Goal: Task Accomplishment & Management: Manage account settings

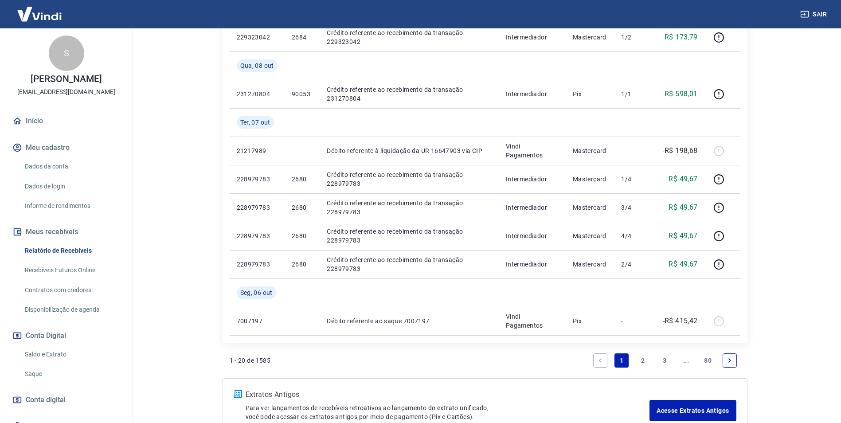
scroll to position [742, 0]
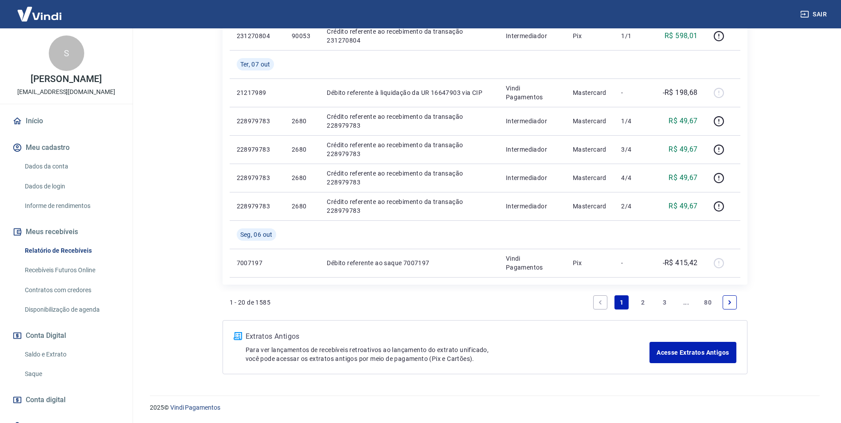
click at [663, 302] on link "3" at bounding box center [664, 302] width 14 height 14
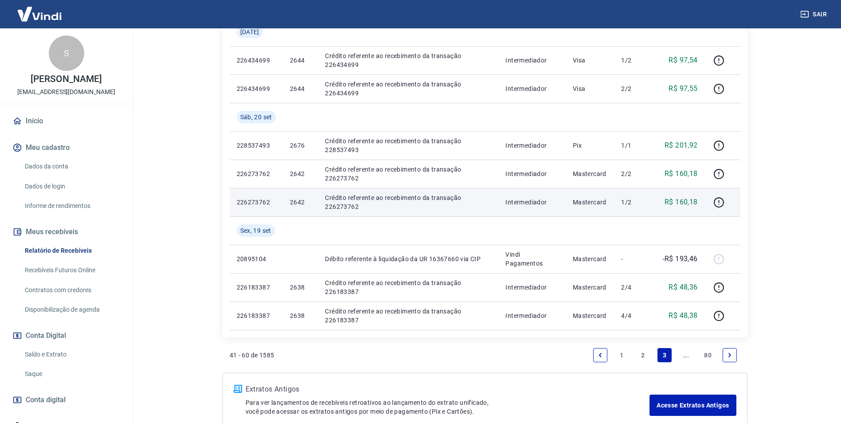
scroll to position [714, 0]
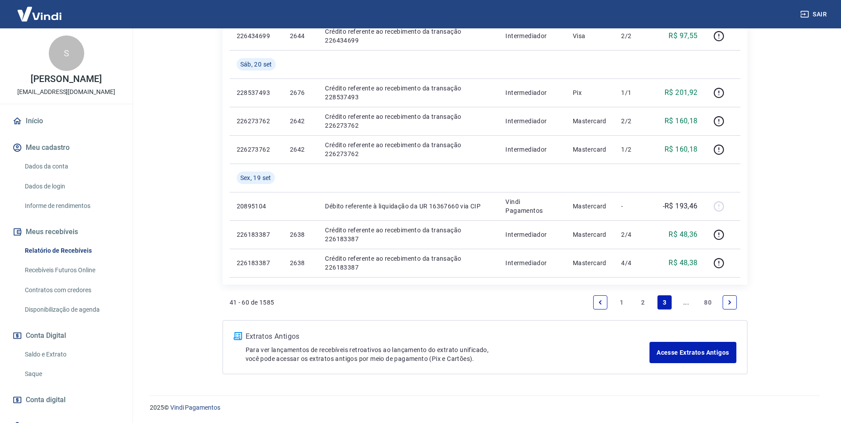
click at [688, 303] on link "..." at bounding box center [686, 302] width 14 height 14
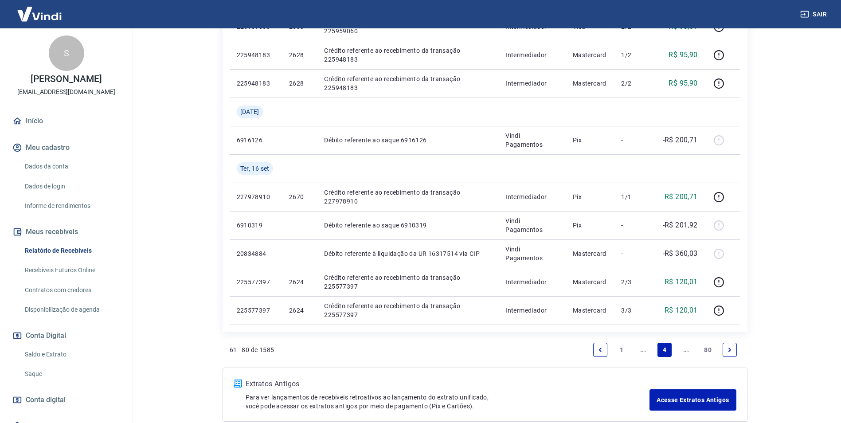
scroll to position [628, 0]
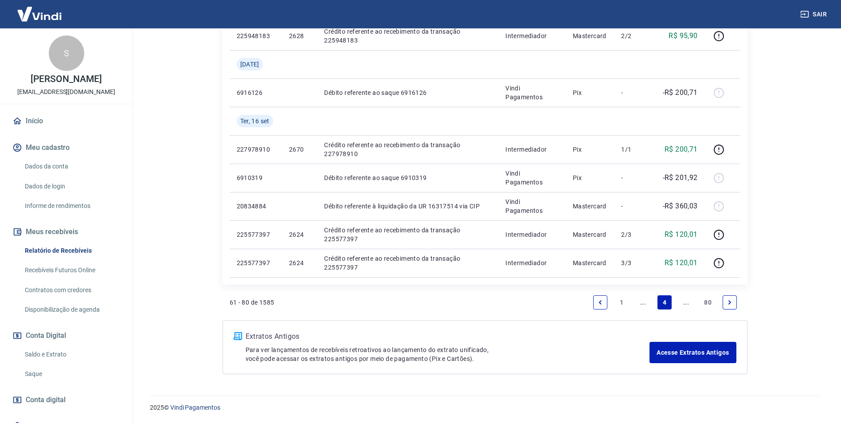
click at [683, 304] on link "..." at bounding box center [686, 302] width 14 height 14
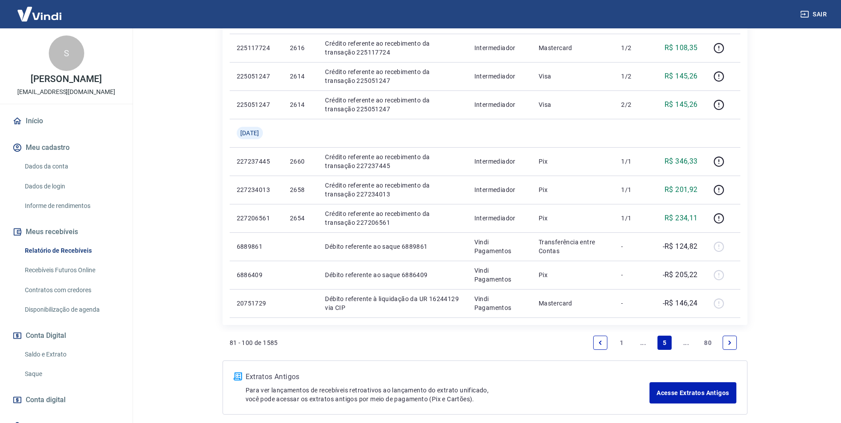
scroll to position [621, 0]
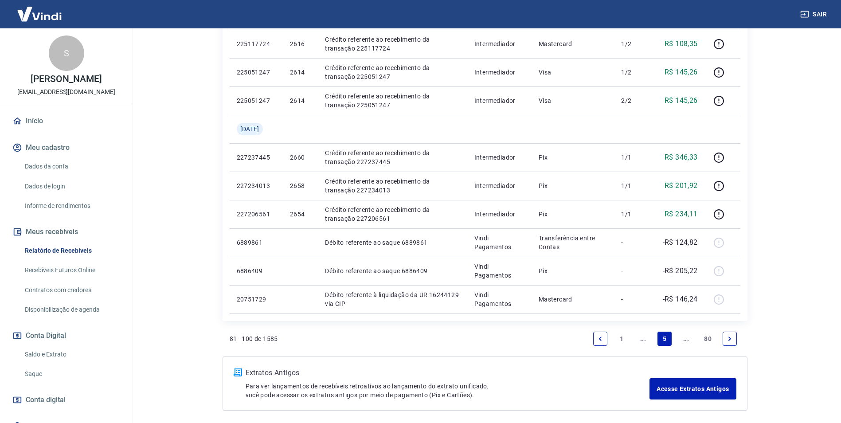
click at [686, 339] on link "..." at bounding box center [686, 339] width 14 height 14
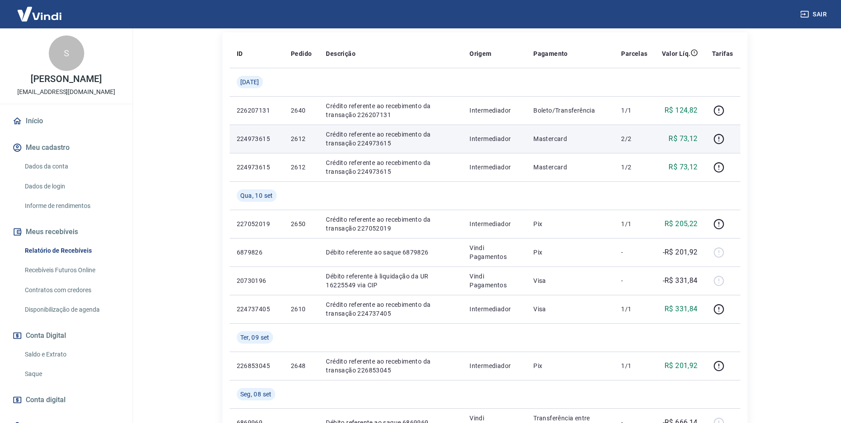
scroll to position [177, 0]
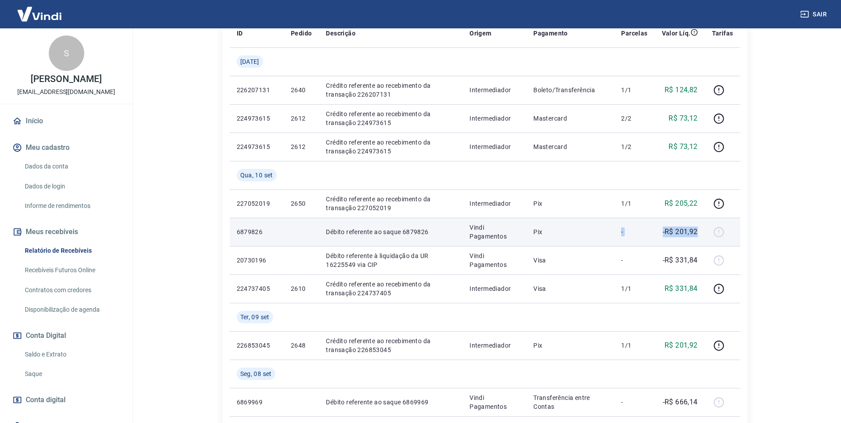
drag, startPoint x: 700, startPoint y: 234, endPoint x: 621, endPoint y: 234, distance: 79.3
click at [621, 234] on tr "6879826 Débito referente ao saque 6879826 Vindi Pagamentos Pix - -R$ 201,92" at bounding box center [485, 232] width 511 height 28
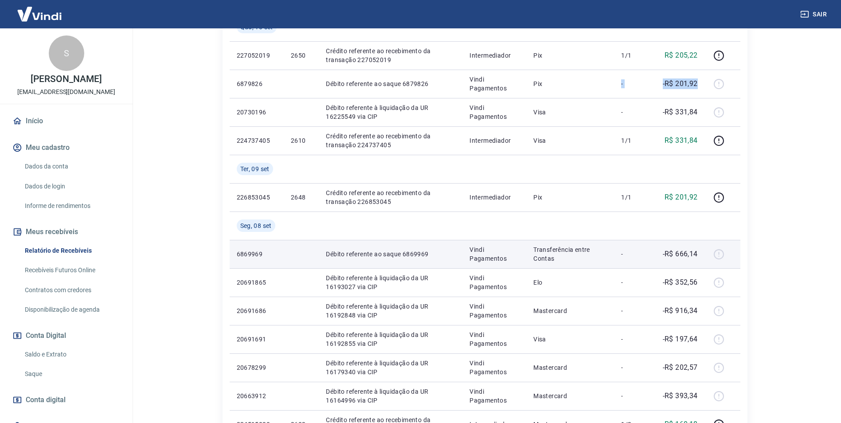
scroll to position [266, 0]
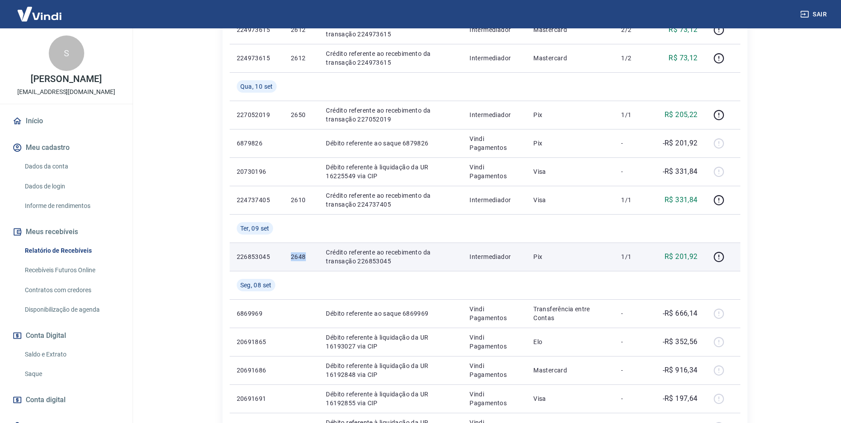
drag, startPoint x: 309, startPoint y: 255, endPoint x: 275, endPoint y: 254, distance: 34.1
click at [275, 254] on tr "226853045 2648 Crédito referente ao recebimento da transação 226853045 Intermed…" at bounding box center [485, 256] width 511 height 28
click at [719, 258] on icon "button" at bounding box center [718, 256] width 11 height 11
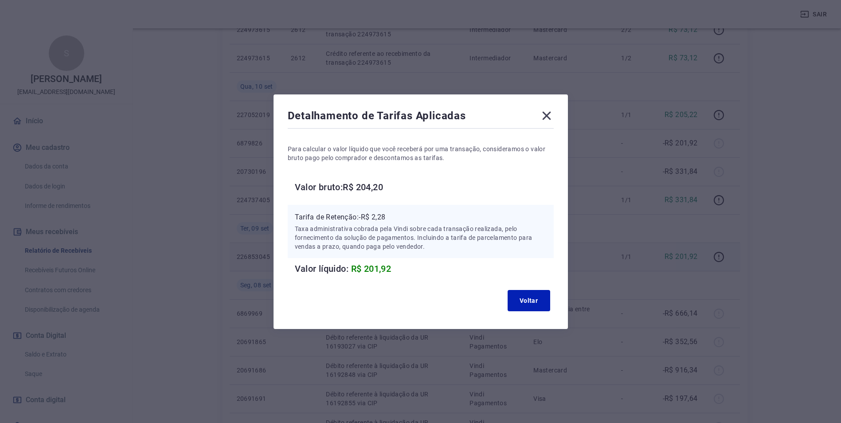
click at [550, 116] on icon at bounding box center [546, 115] width 8 height 8
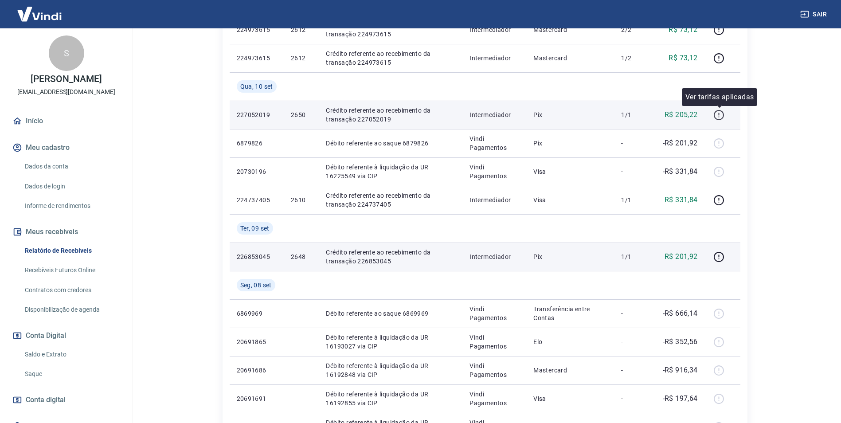
click at [720, 114] on icon "button" at bounding box center [718, 114] width 11 height 11
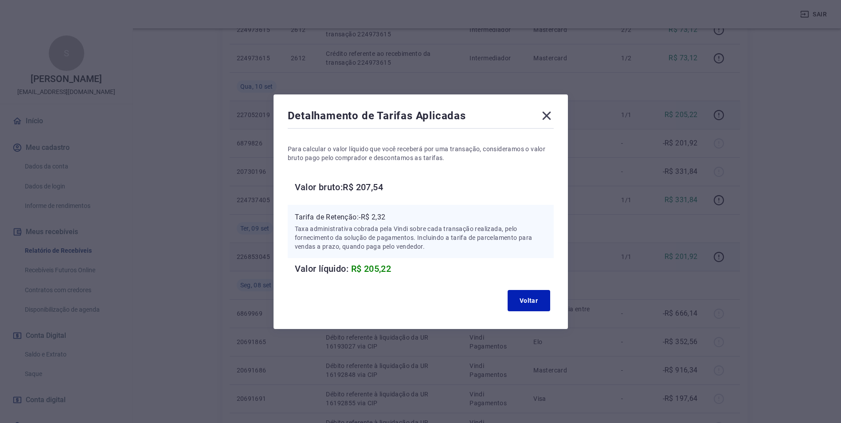
click at [550, 114] on icon at bounding box center [546, 115] width 8 height 8
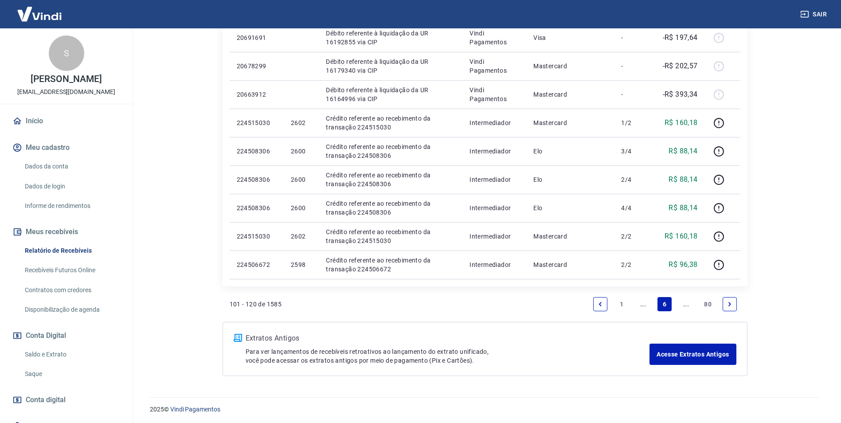
scroll to position [628, 0]
click at [640, 302] on link "..." at bounding box center [643, 302] width 14 height 14
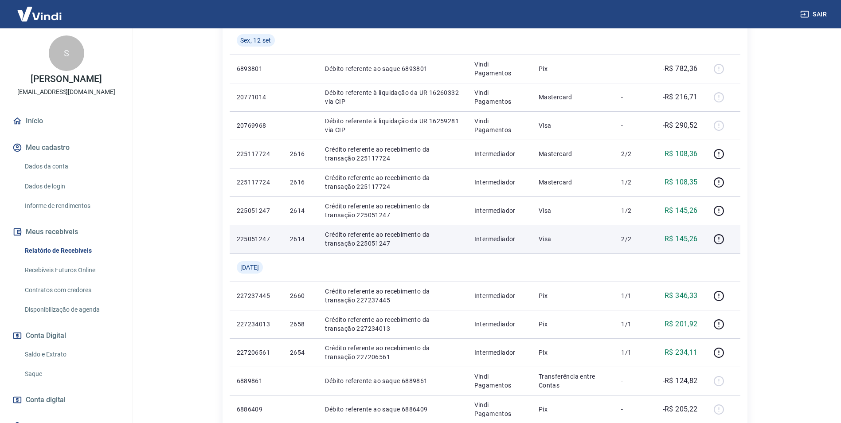
scroll to position [480, 0]
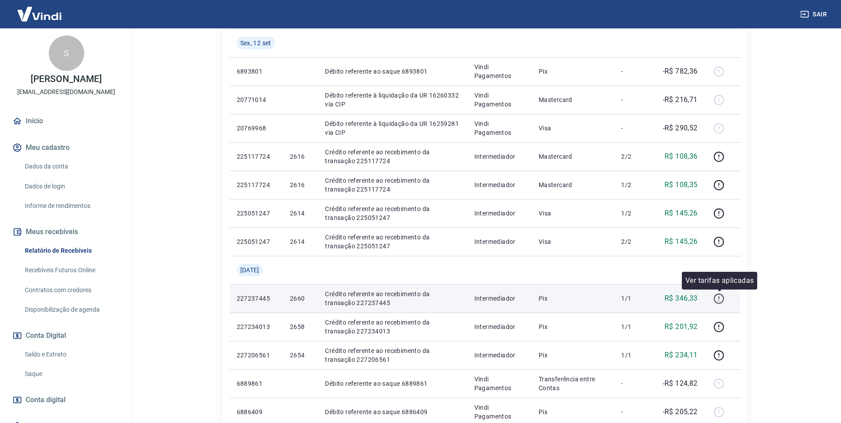
click at [720, 298] on icon "button" at bounding box center [718, 298] width 11 height 11
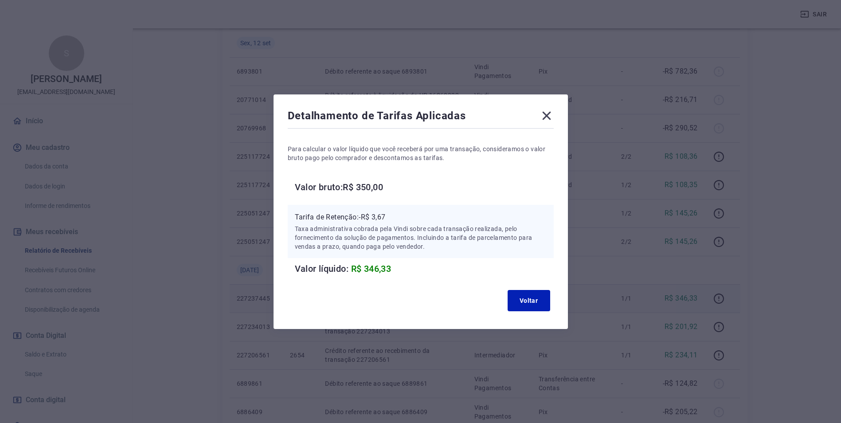
click at [548, 114] on icon at bounding box center [546, 115] width 8 height 8
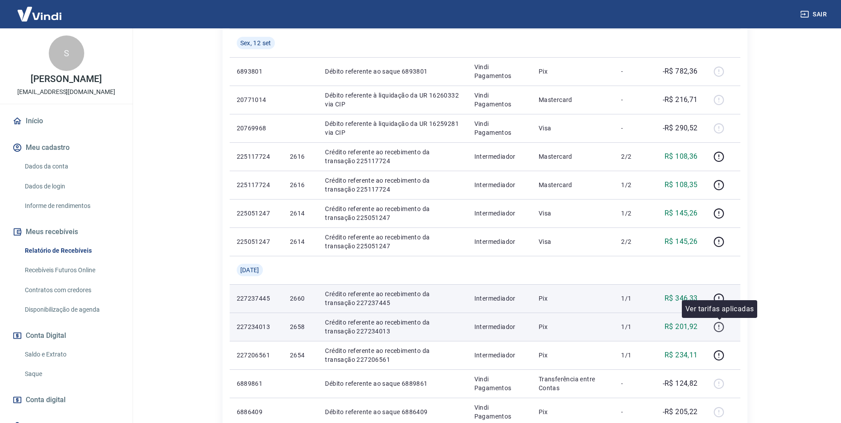
click at [719, 326] on icon "button" at bounding box center [718, 325] width 1 height 3
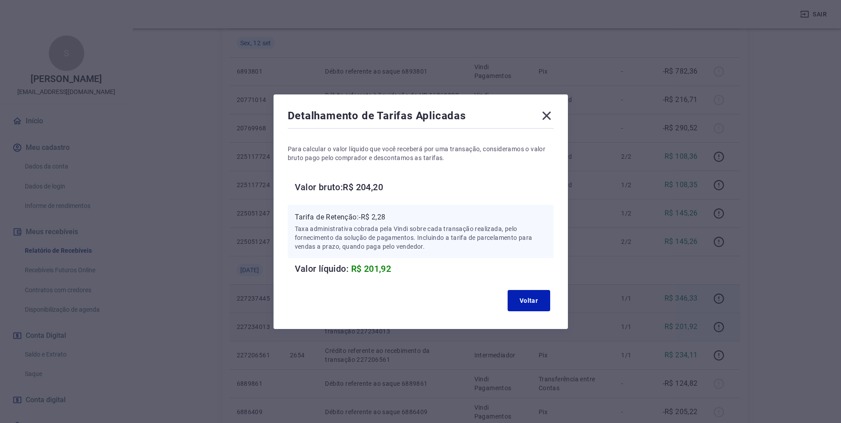
click at [548, 115] on icon at bounding box center [546, 116] width 14 height 14
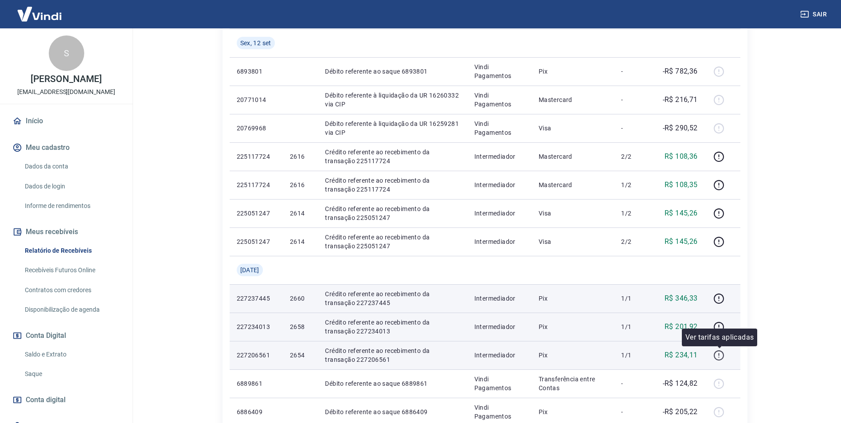
click at [720, 355] on icon "button" at bounding box center [718, 355] width 11 height 11
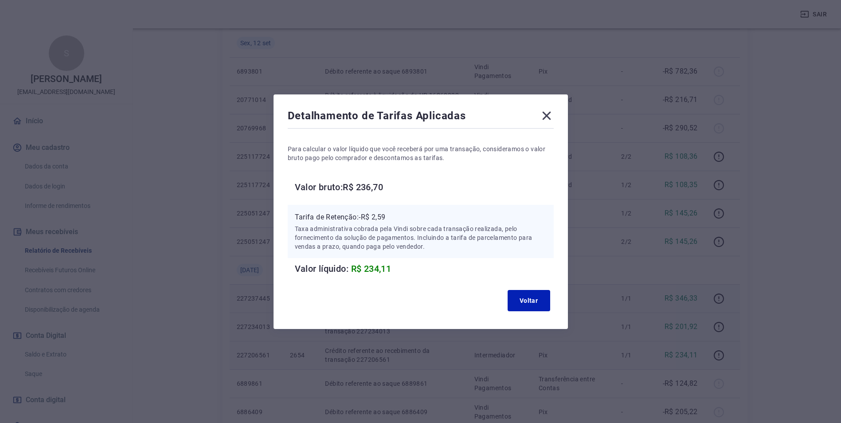
click at [548, 117] on icon at bounding box center [546, 115] width 8 height 8
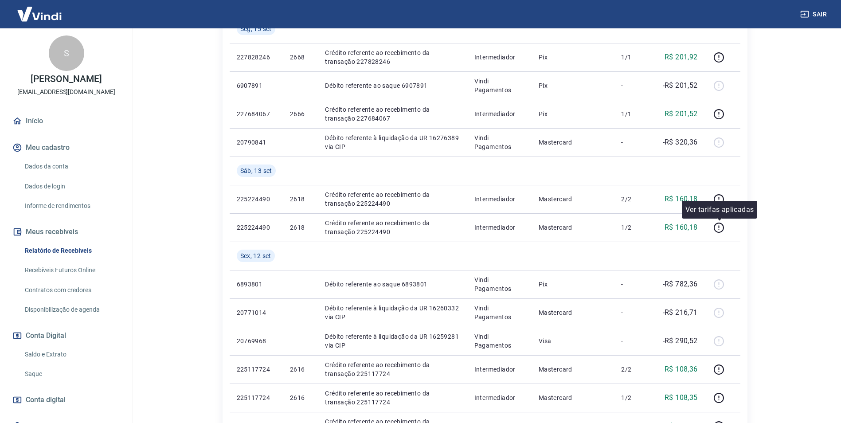
scroll to position [214, 0]
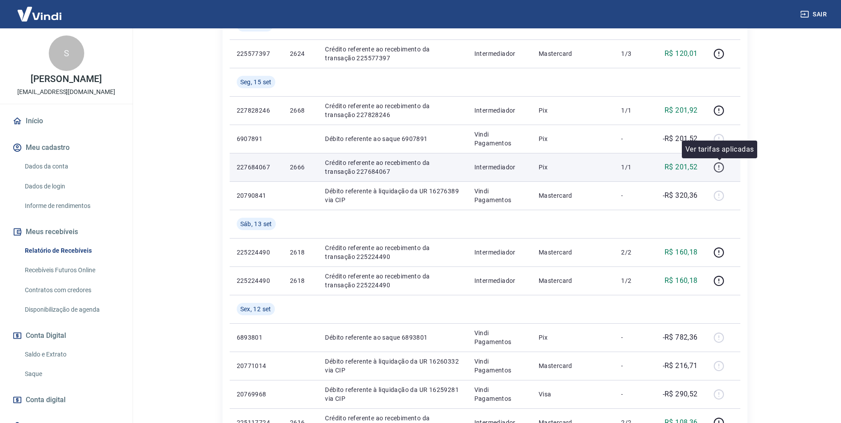
click at [718, 167] on icon "button" at bounding box center [718, 167] width 11 height 11
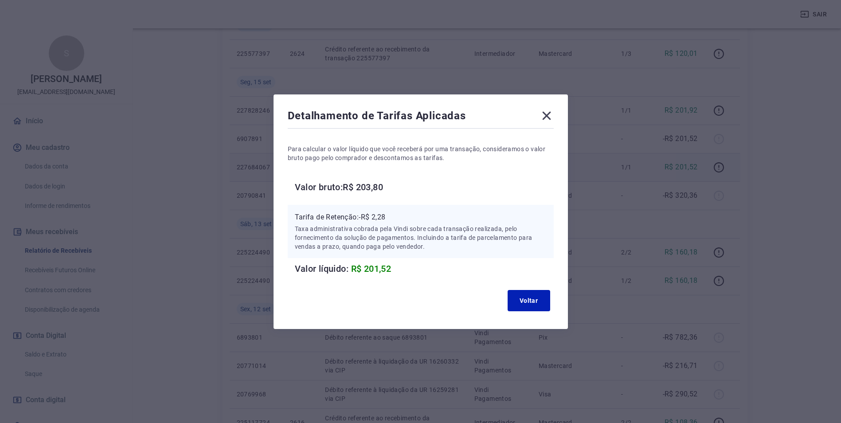
click at [548, 116] on icon at bounding box center [546, 115] width 8 height 8
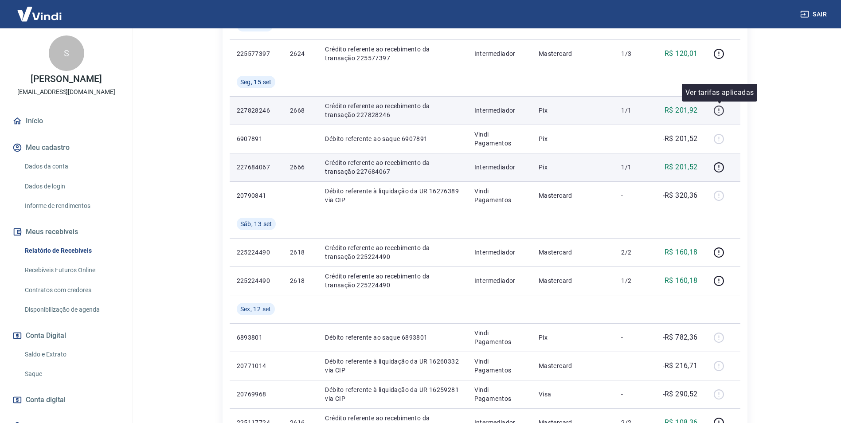
click at [719, 109] on icon "button" at bounding box center [718, 110] width 11 height 11
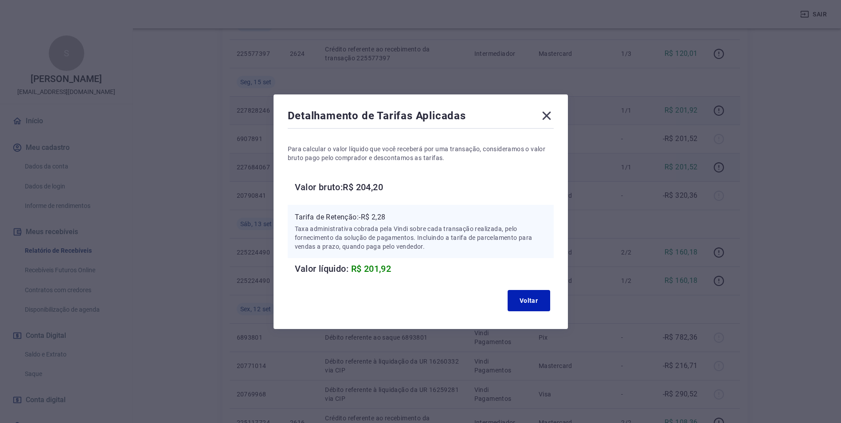
click at [550, 114] on icon at bounding box center [546, 115] width 8 height 8
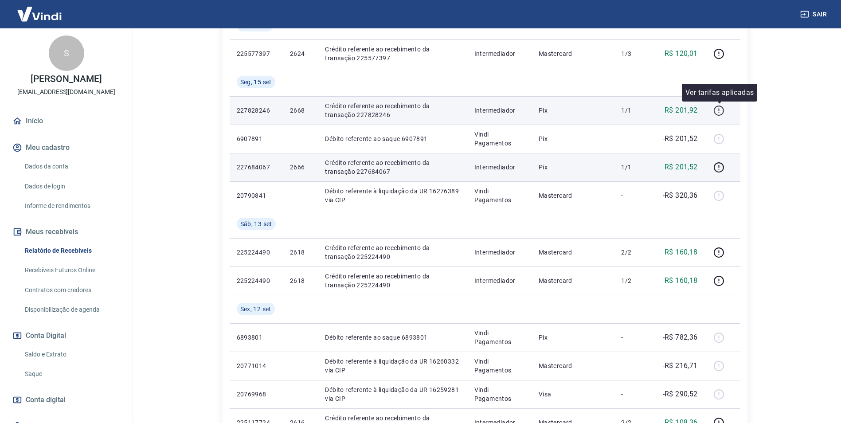
click at [722, 109] on icon "button" at bounding box center [718, 110] width 11 height 11
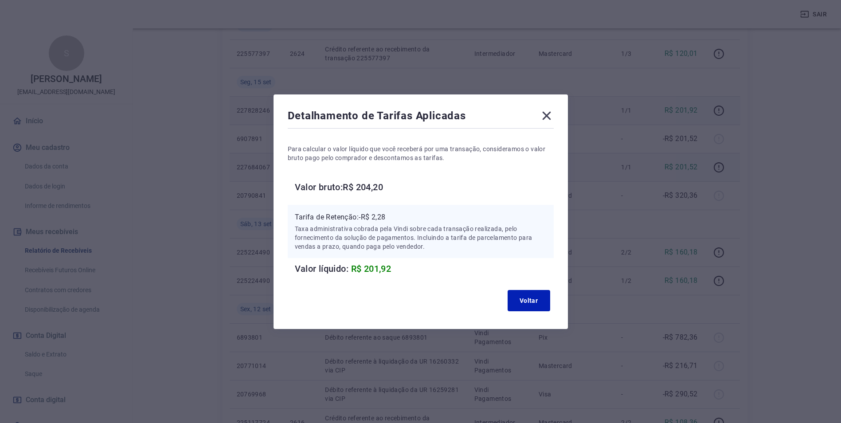
click at [547, 117] on icon at bounding box center [546, 115] width 8 height 8
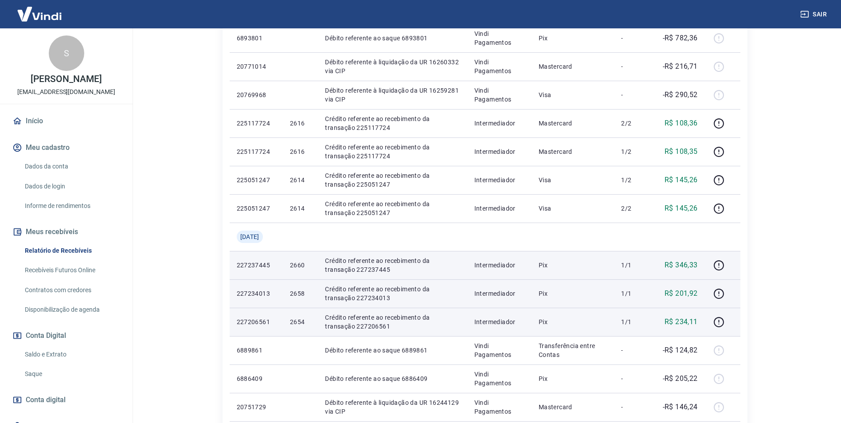
scroll to position [657, 0]
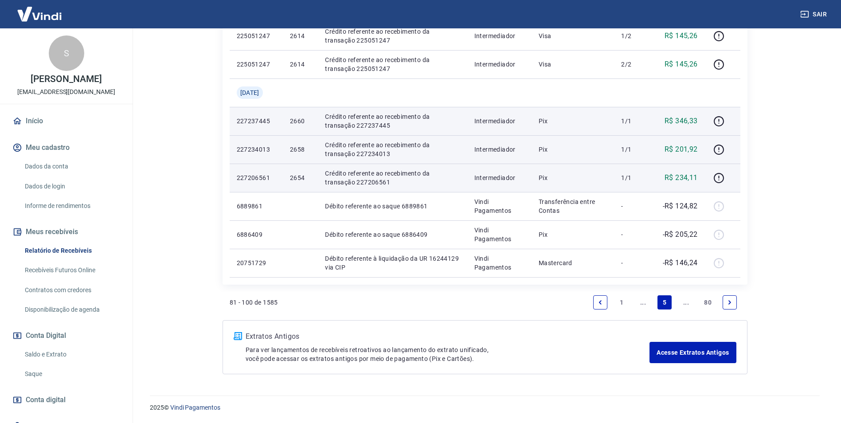
click at [643, 303] on link "..." at bounding box center [643, 302] width 14 height 14
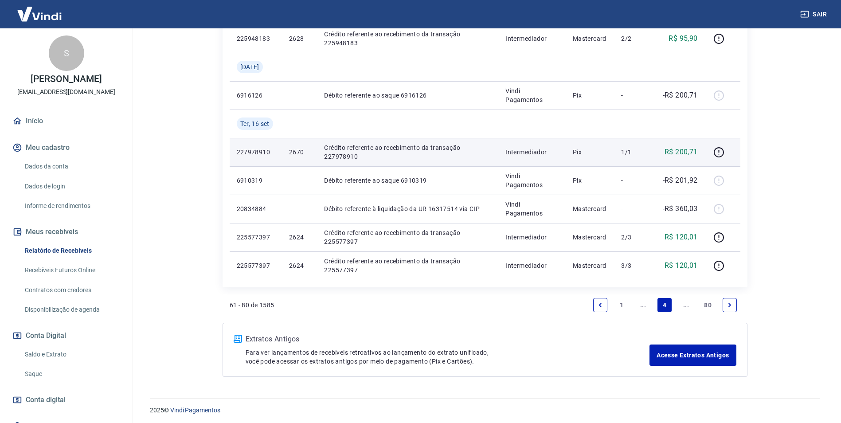
scroll to position [628, 0]
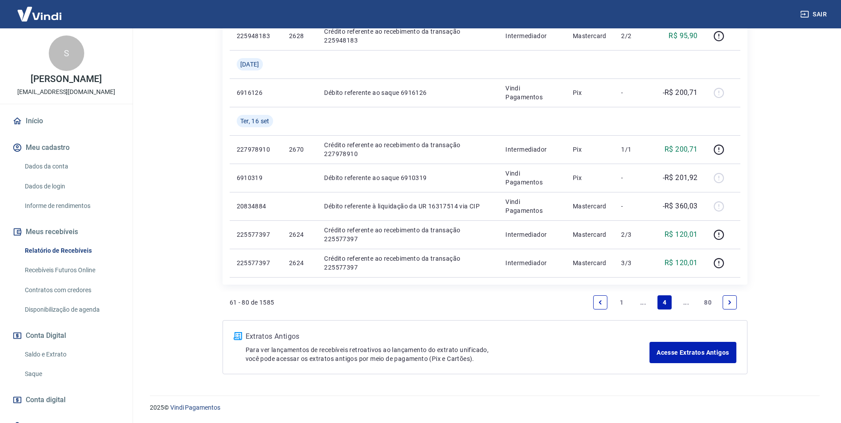
click at [643, 302] on link "..." at bounding box center [643, 302] width 14 height 14
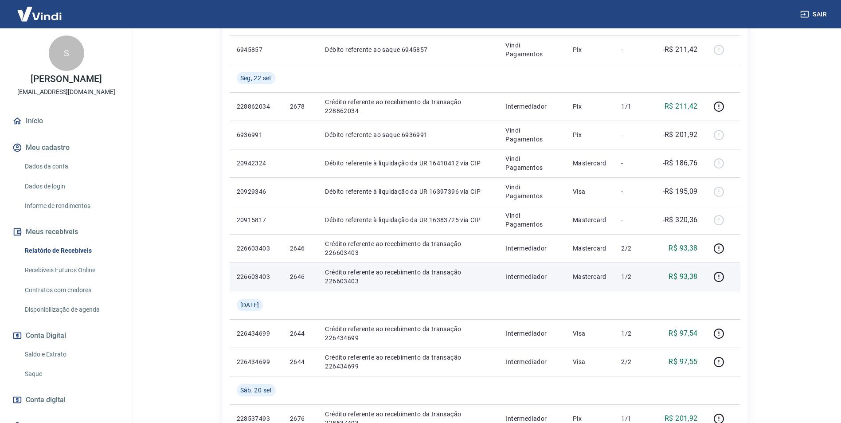
scroll to position [399, 0]
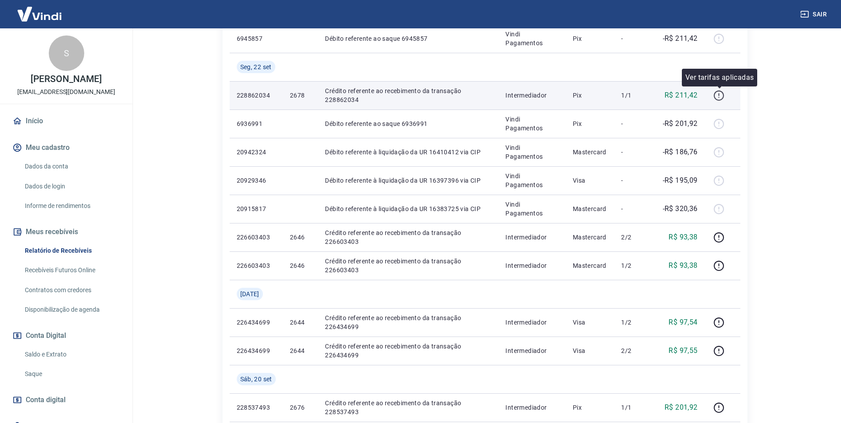
click at [719, 96] on icon "button" at bounding box center [718, 95] width 11 height 11
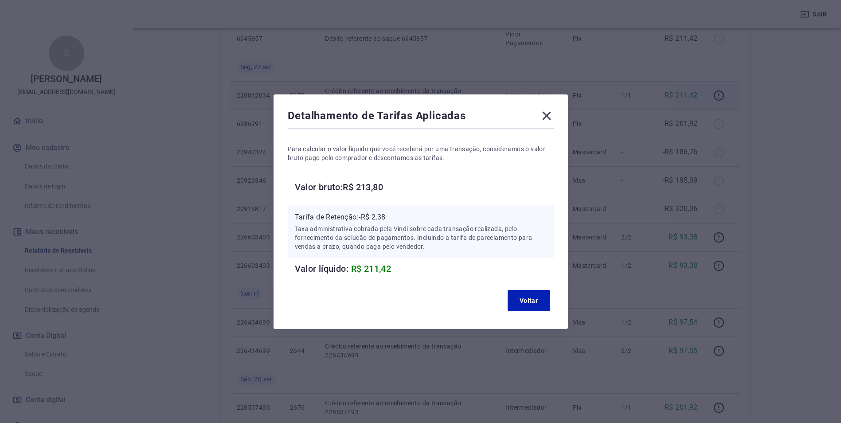
click at [548, 114] on icon at bounding box center [546, 115] width 8 height 8
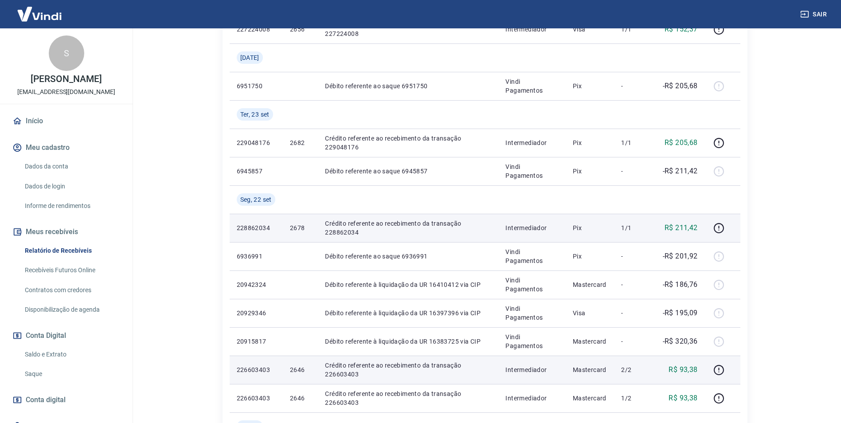
scroll to position [266, 0]
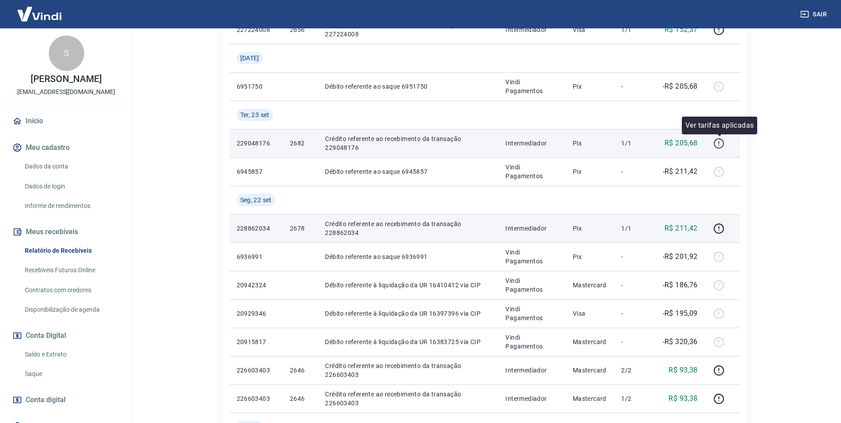
click at [719, 144] on icon "button" at bounding box center [718, 142] width 1 height 3
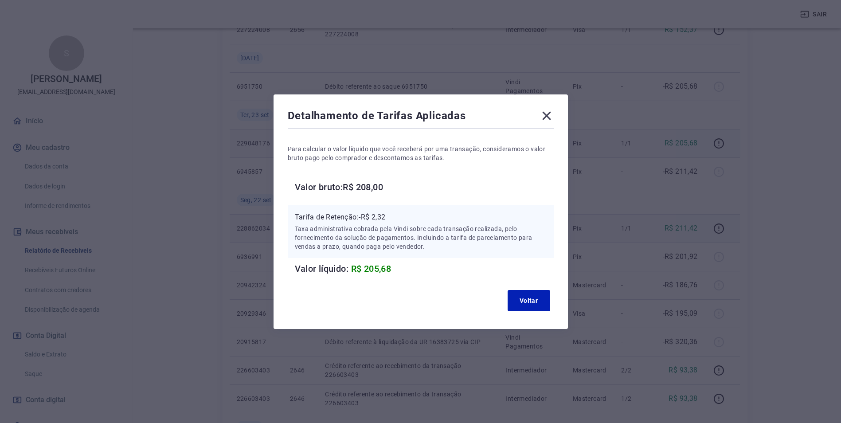
click at [549, 114] on icon at bounding box center [546, 115] width 8 height 8
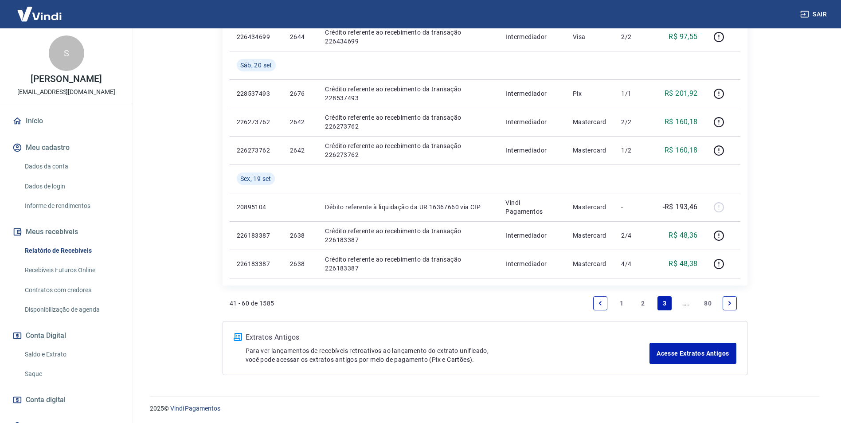
scroll to position [714, 0]
click at [642, 301] on link "2" at bounding box center [643, 302] width 14 height 14
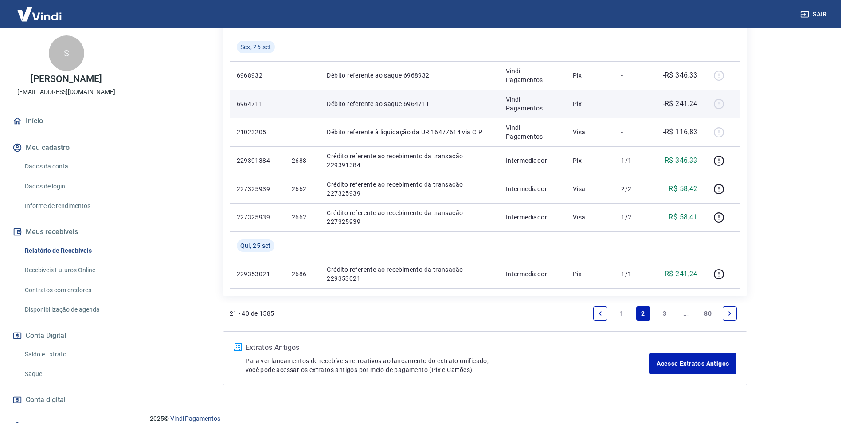
scroll to position [685, 0]
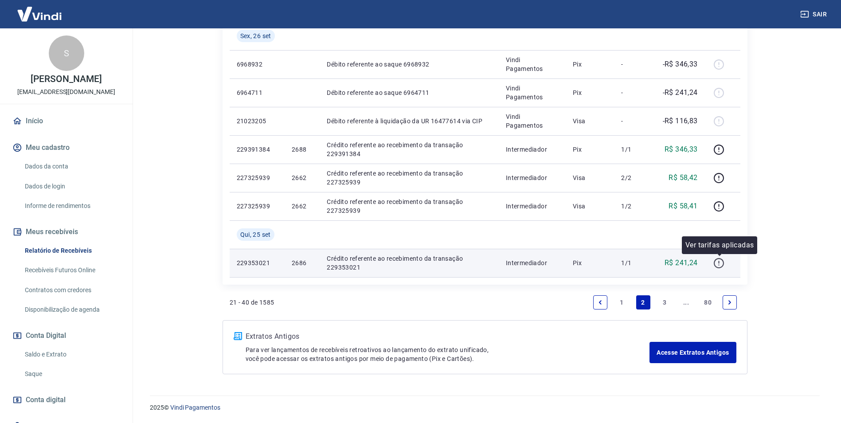
click at [721, 262] on icon "button" at bounding box center [718, 263] width 11 height 11
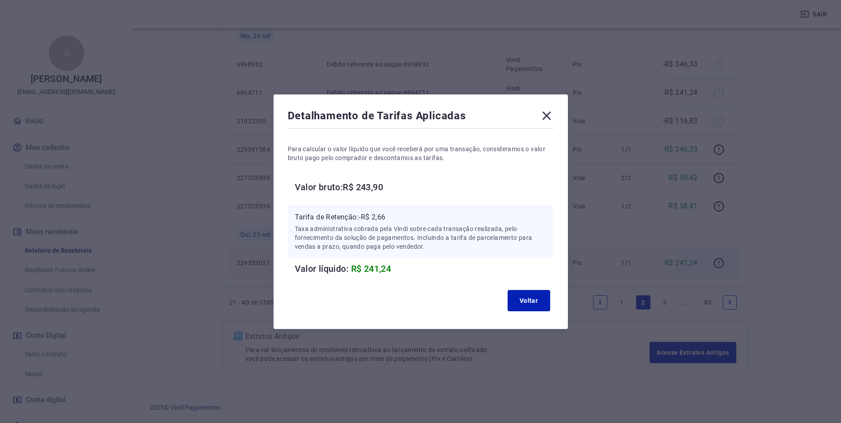
click at [548, 114] on icon at bounding box center [546, 115] width 8 height 8
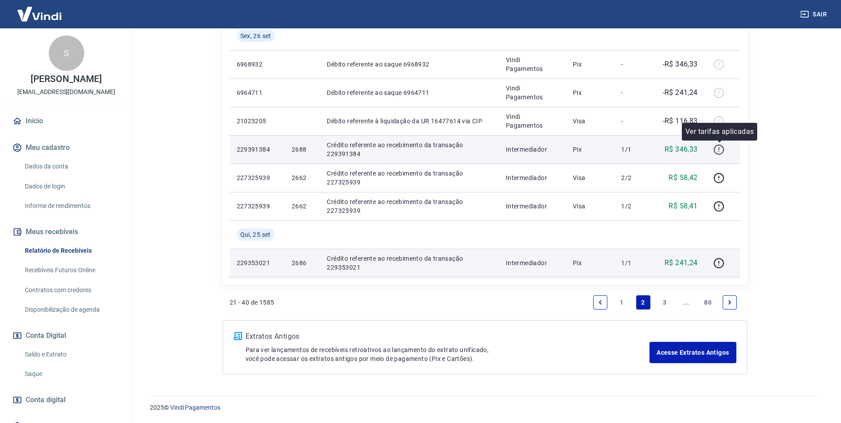
click at [719, 148] on icon "button" at bounding box center [718, 148] width 1 height 3
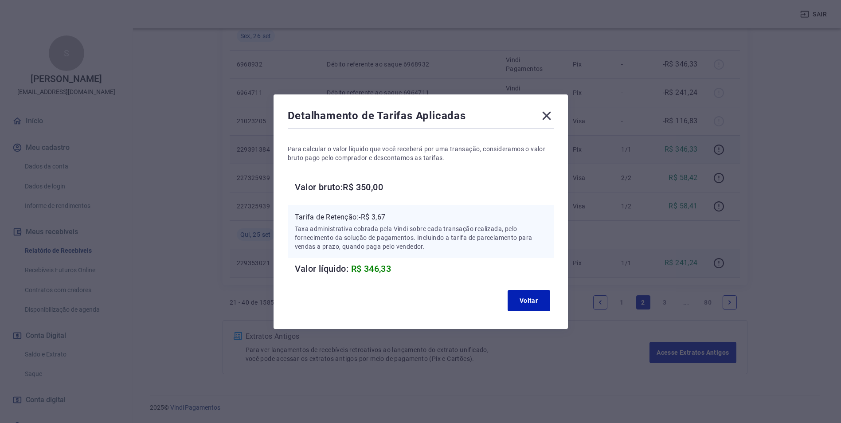
click at [550, 113] on icon at bounding box center [546, 115] width 8 height 8
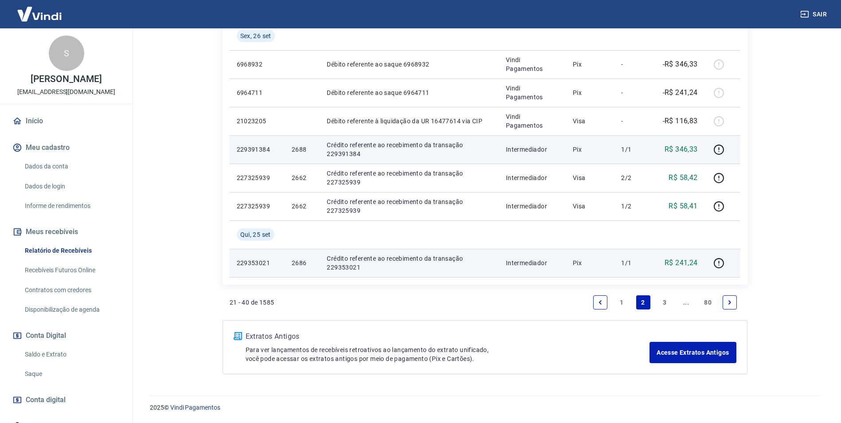
click at [620, 304] on link "1" at bounding box center [621, 302] width 14 height 14
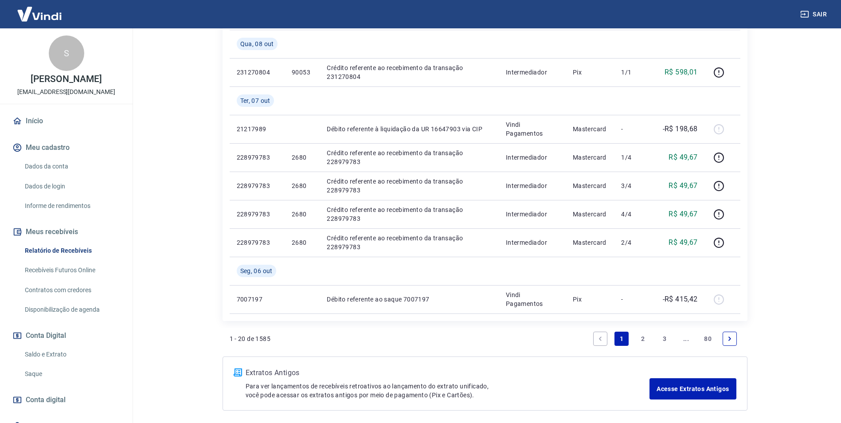
scroll to position [709, 0]
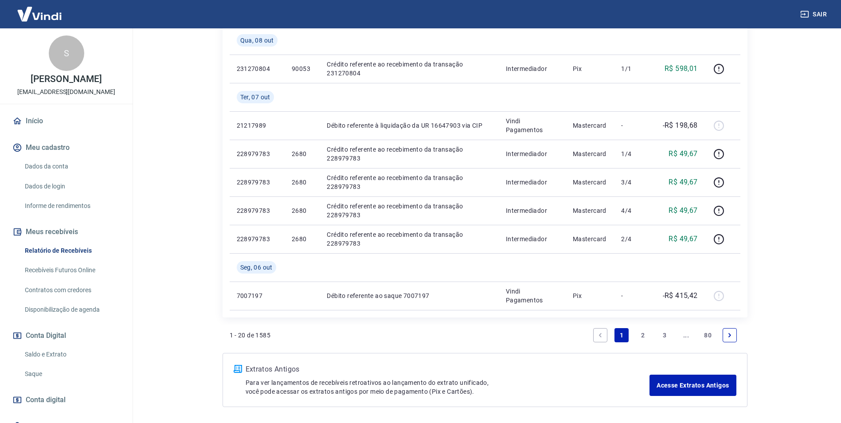
click at [643, 335] on link "2" at bounding box center [643, 335] width 14 height 14
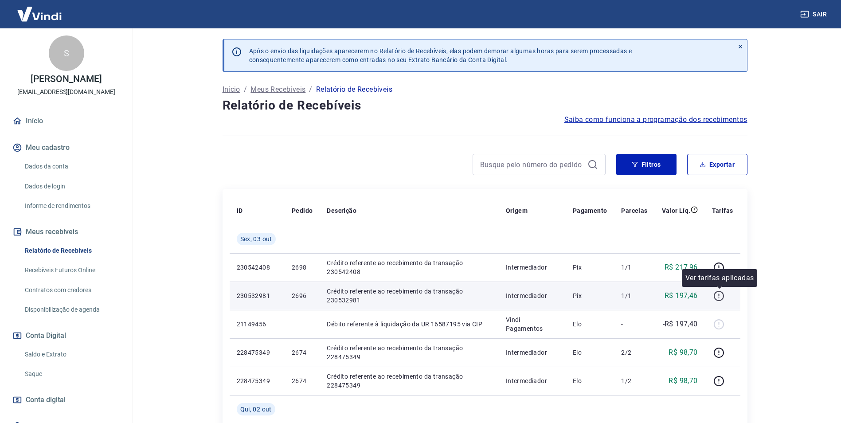
click at [718, 294] on icon "button" at bounding box center [718, 295] width 11 height 11
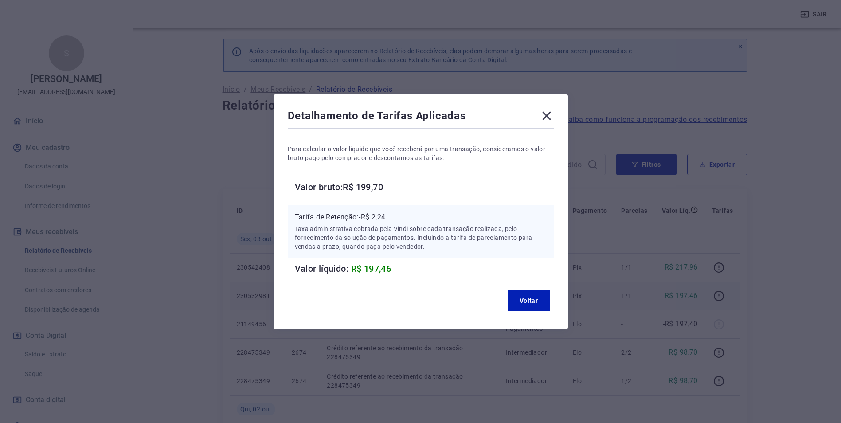
click at [550, 118] on icon at bounding box center [546, 116] width 14 height 14
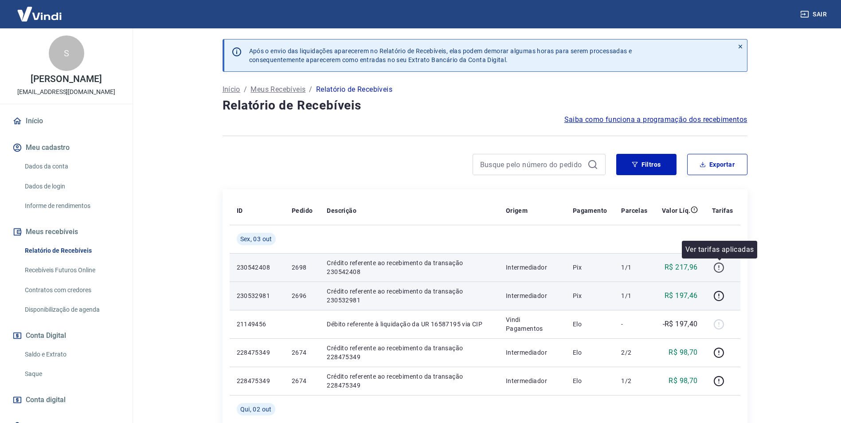
click at [719, 267] on icon "button" at bounding box center [718, 267] width 11 height 11
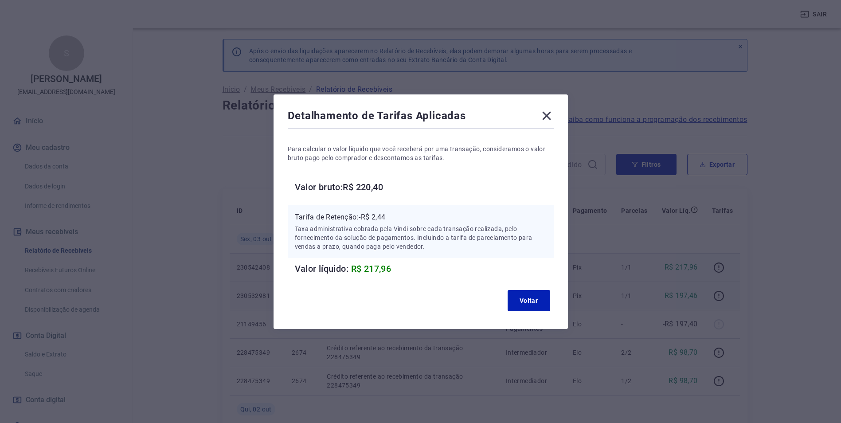
click at [548, 114] on icon at bounding box center [546, 115] width 8 height 8
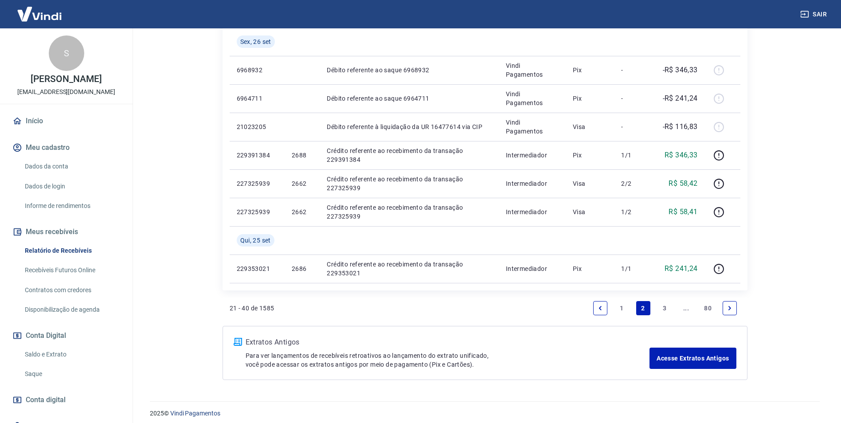
scroll to position [685, 0]
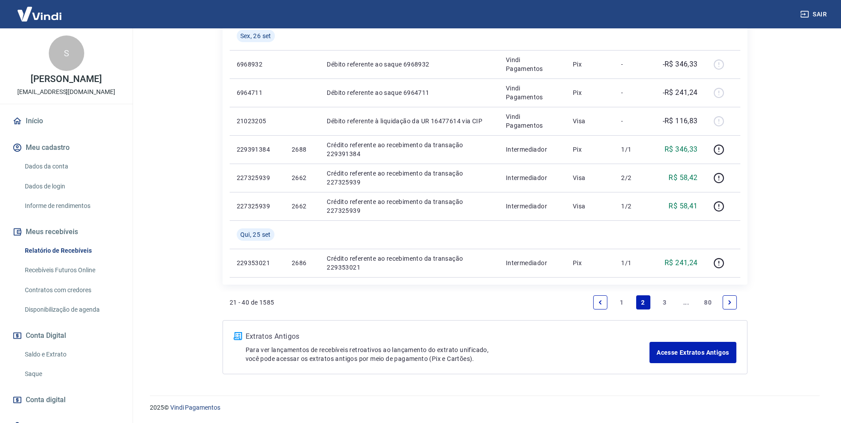
click at [624, 300] on link "1" at bounding box center [621, 302] width 14 height 14
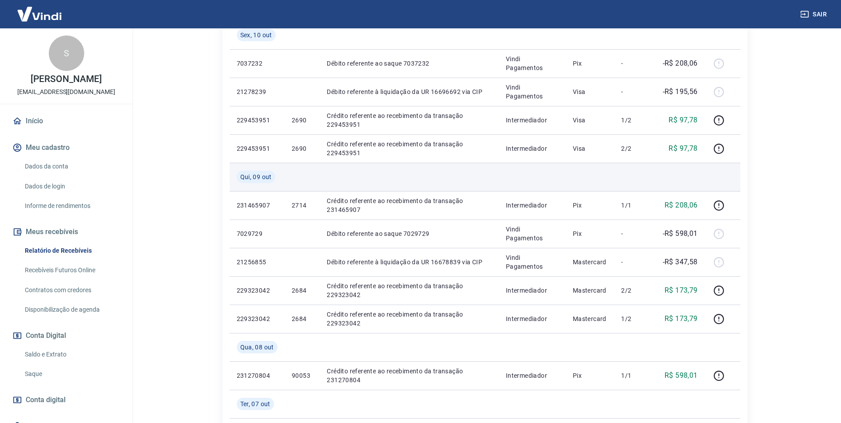
scroll to position [399, 0]
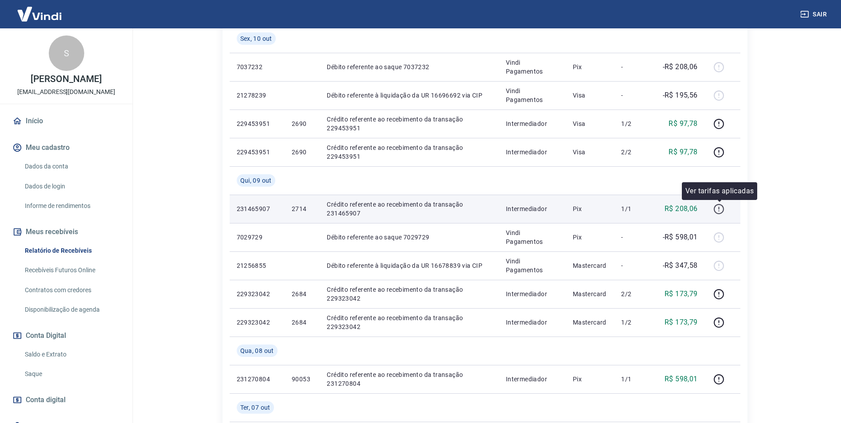
click at [721, 207] on icon "button" at bounding box center [718, 208] width 11 height 11
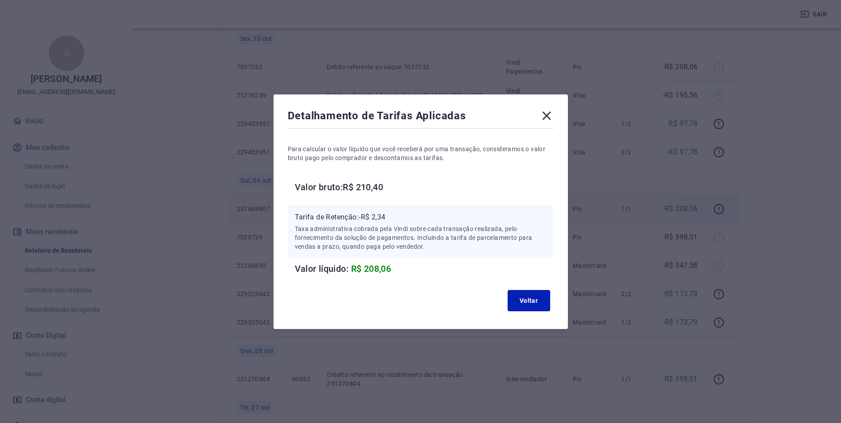
click at [547, 118] on icon at bounding box center [546, 115] width 8 height 8
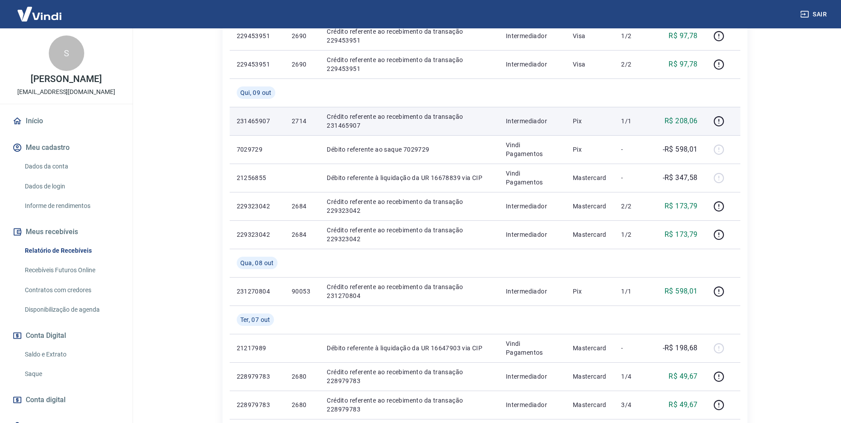
scroll to position [488, 0]
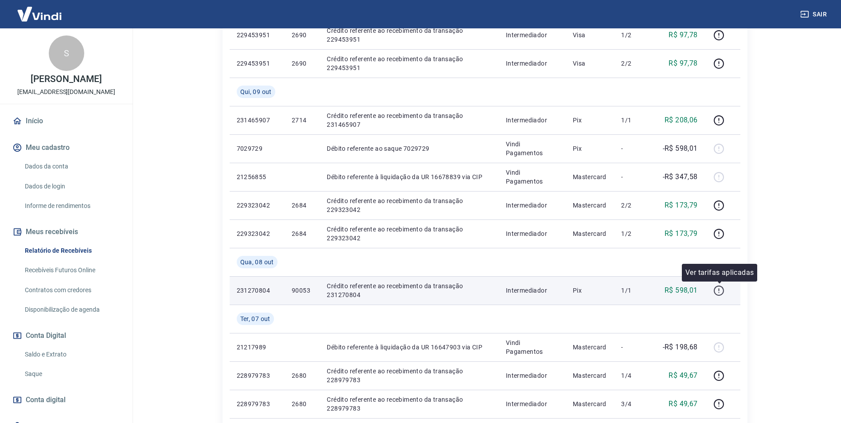
click at [719, 285] on icon "button" at bounding box center [718, 290] width 11 height 11
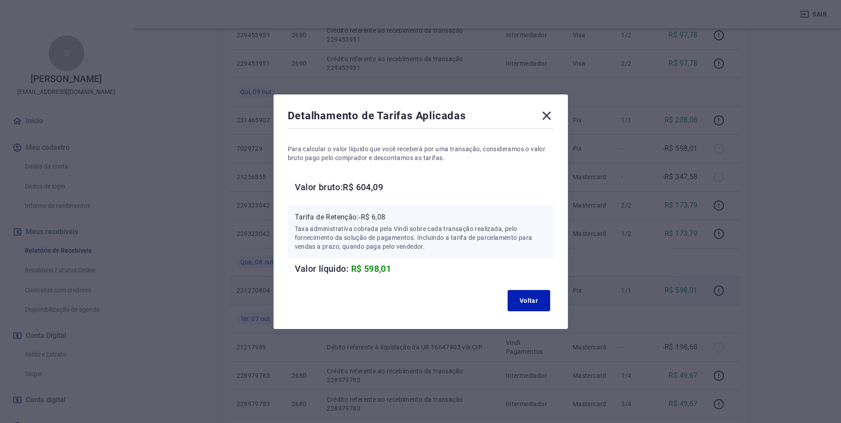
click at [549, 117] on icon at bounding box center [546, 115] width 8 height 8
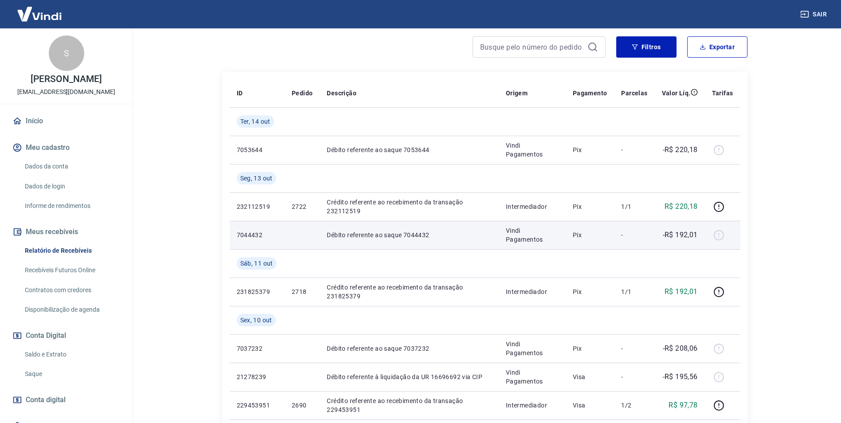
scroll to position [133, 0]
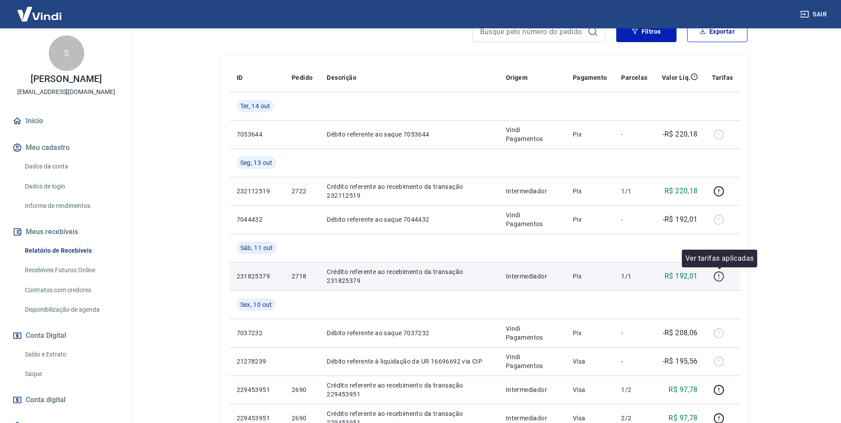
click at [719, 274] on icon "button" at bounding box center [718, 275] width 1 height 3
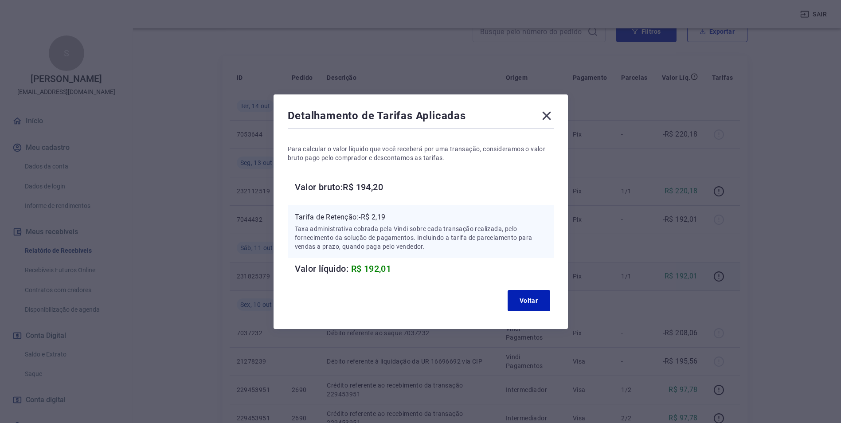
click at [547, 115] on icon at bounding box center [546, 116] width 14 height 14
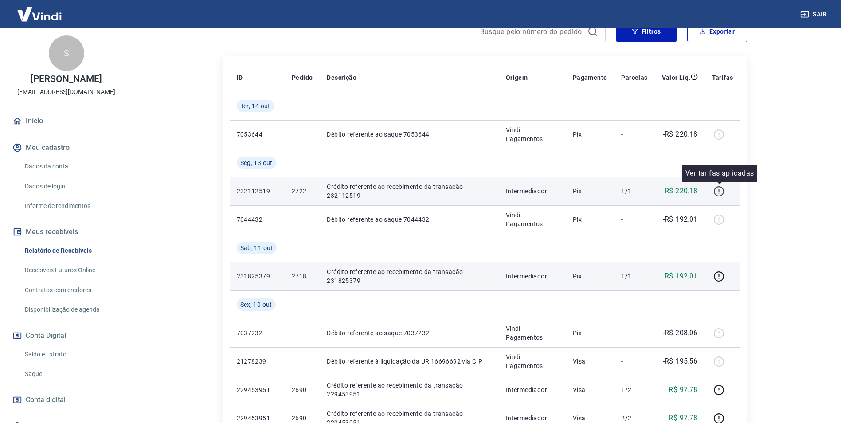
click at [718, 192] on icon "button" at bounding box center [718, 191] width 11 height 11
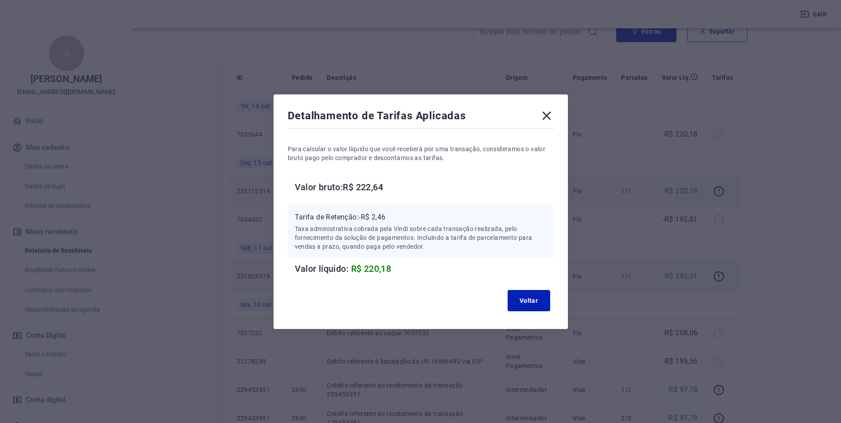
click at [548, 114] on icon at bounding box center [546, 115] width 8 height 8
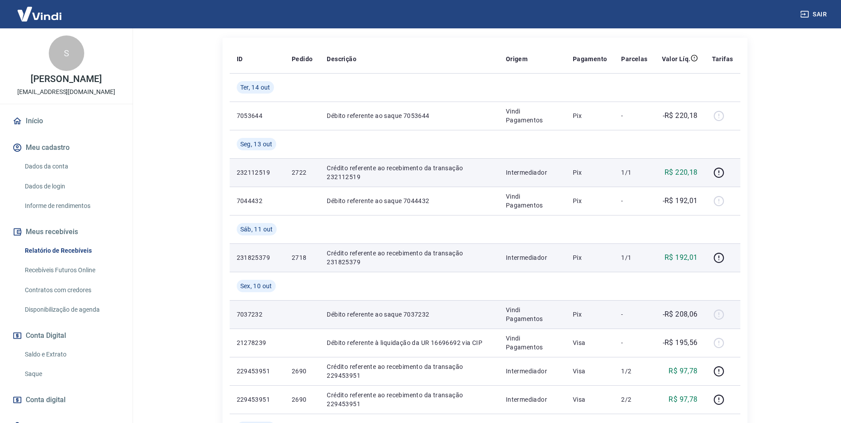
scroll to position [0, 0]
